Goal: Navigation & Orientation: Find specific page/section

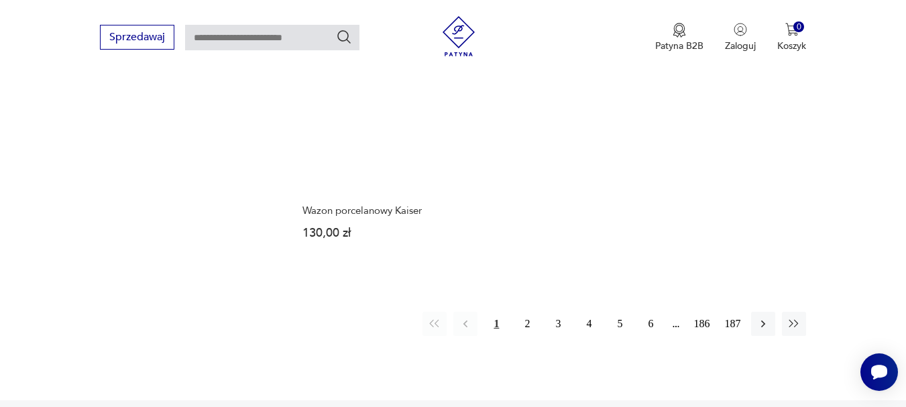
scroll to position [1978, 0]
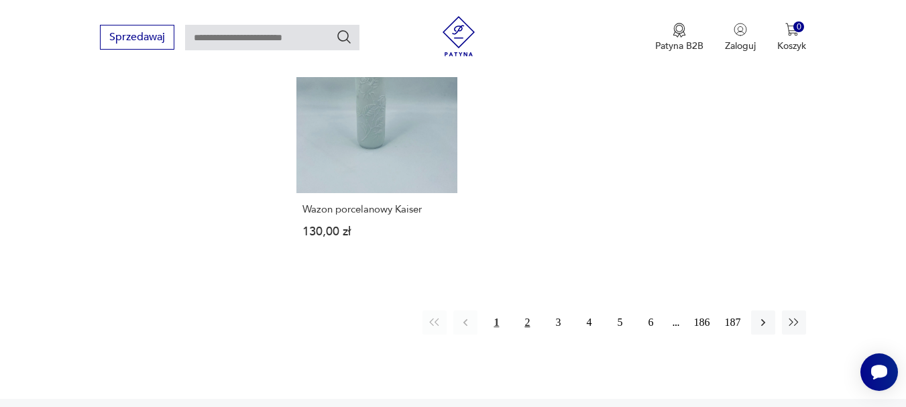
click at [526, 311] on button "2" at bounding box center [527, 323] width 24 height 24
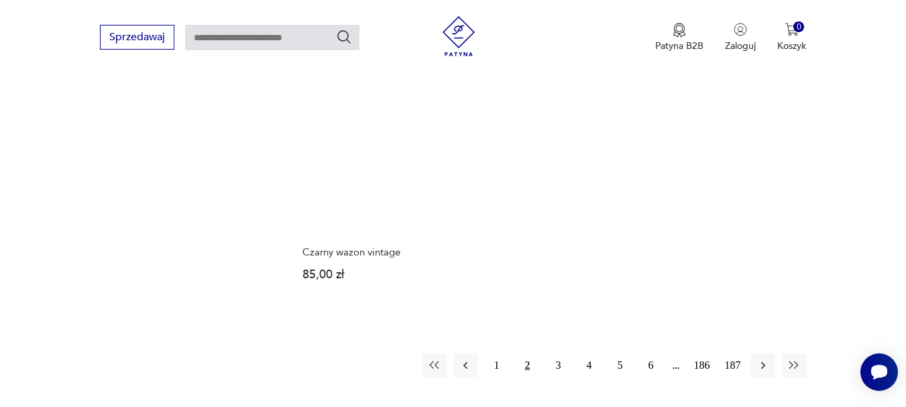
scroll to position [1966, 0]
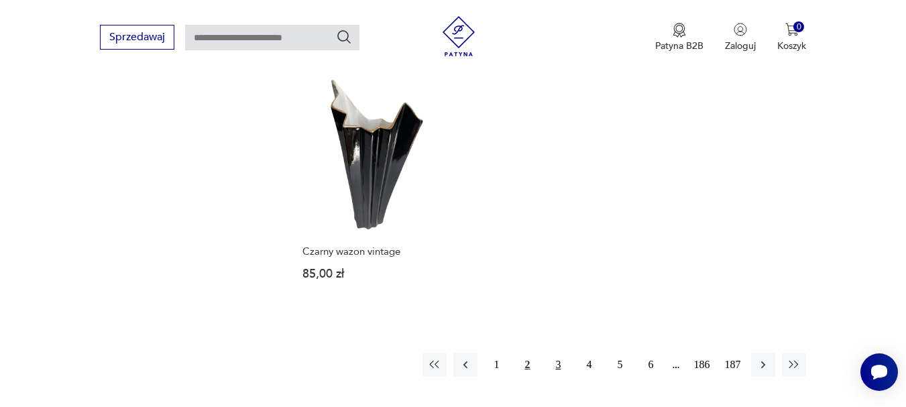
click at [561, 353] on button "3" at bounding box center [558, 365] width 24 height 24
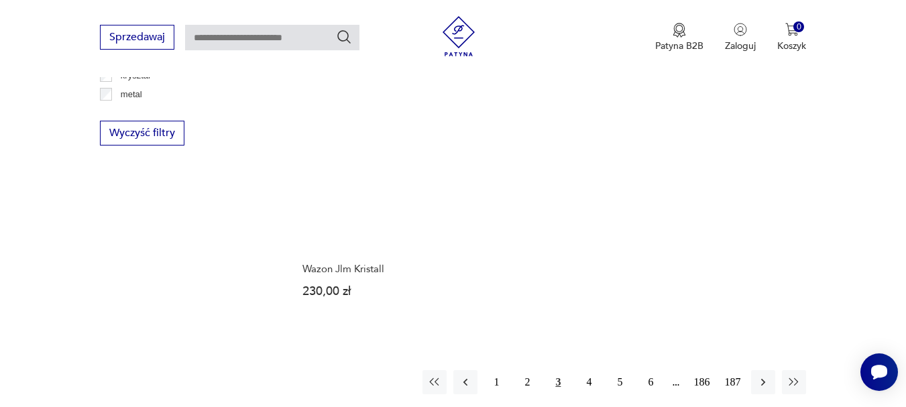
scroll to position [1859, 0]
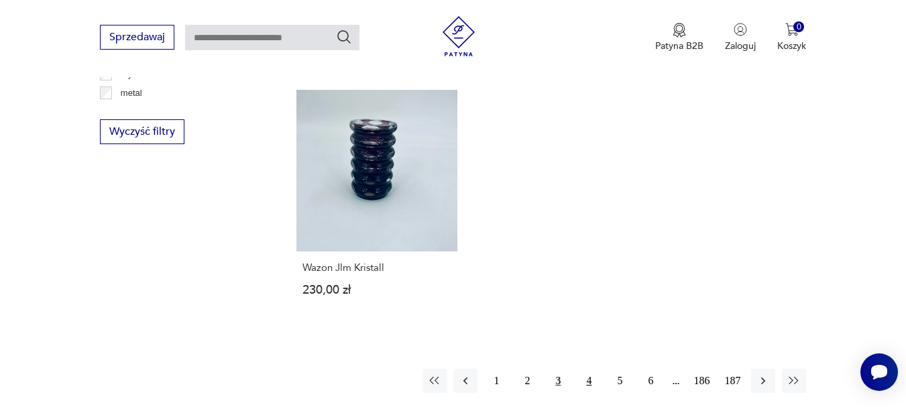
click at [589, 369] on button "4" at bounding box center [589, 381] width 24 height 24
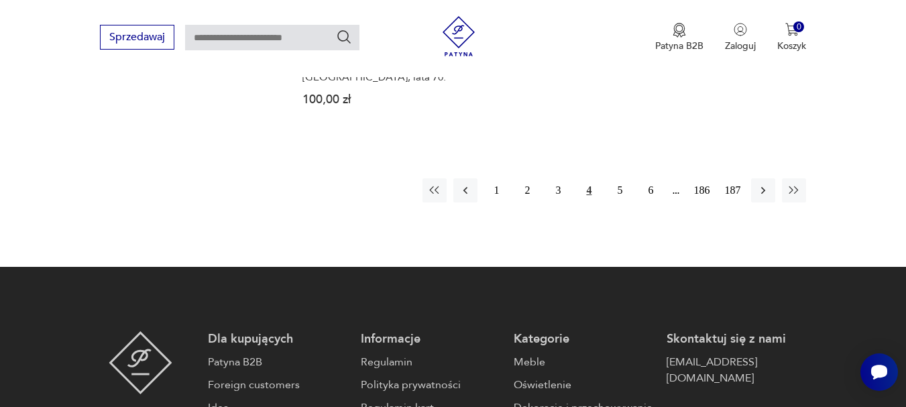
scroll to position [2154, 0]
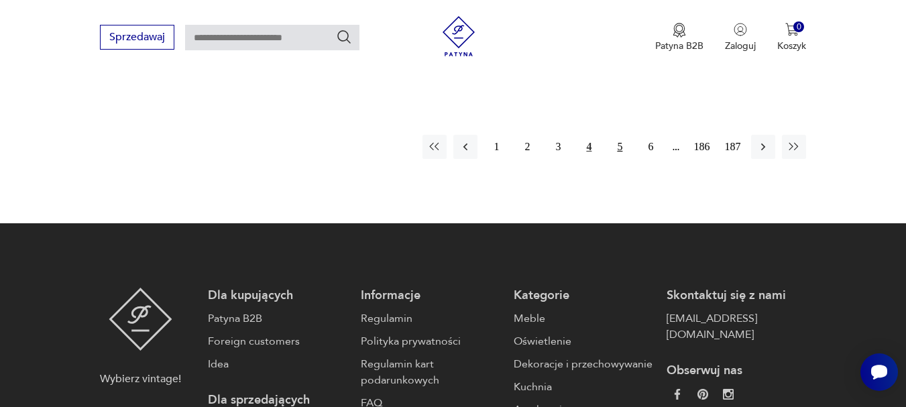
click at [619, 135] on button "5" at bounding box center [620, 147] width 24 height 24
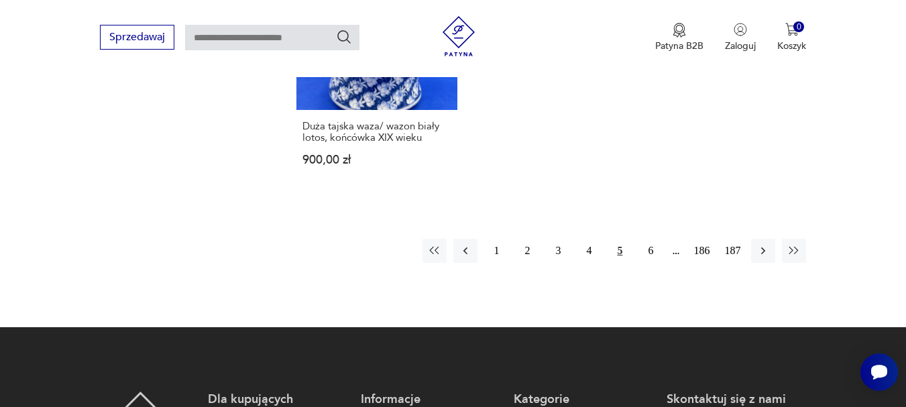
scroll to position [2046, 0]
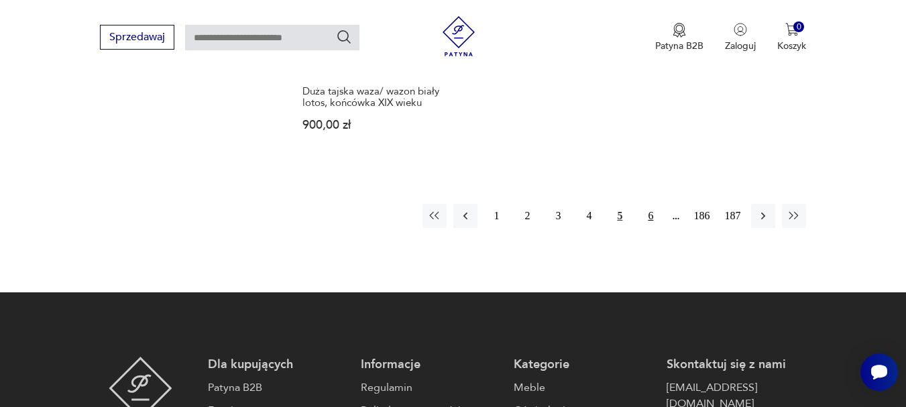
click at [652, 207] on button "6" at bounding box center [651, 216] width 24 height 24
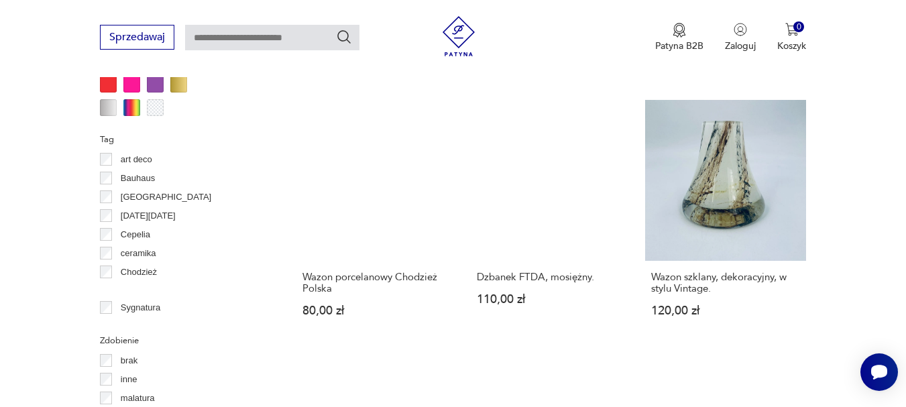
scroll to position [1349, 0]
